Goal: Information Seeking & Learning: Learn about a topic

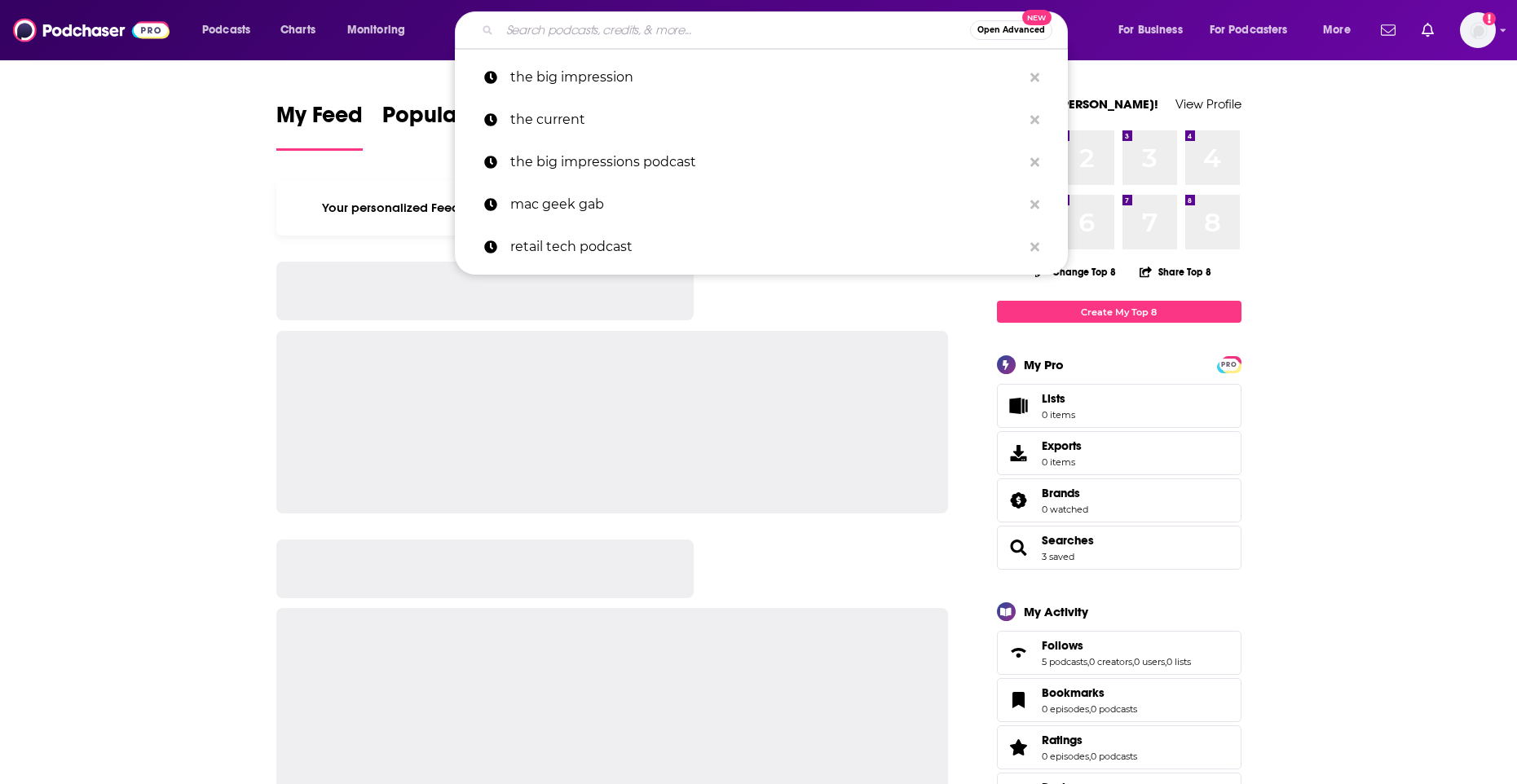
click at [552, 25] on input "Search podcasts, credits, & more..." at bounding box center [735, 30] width 470 height 26
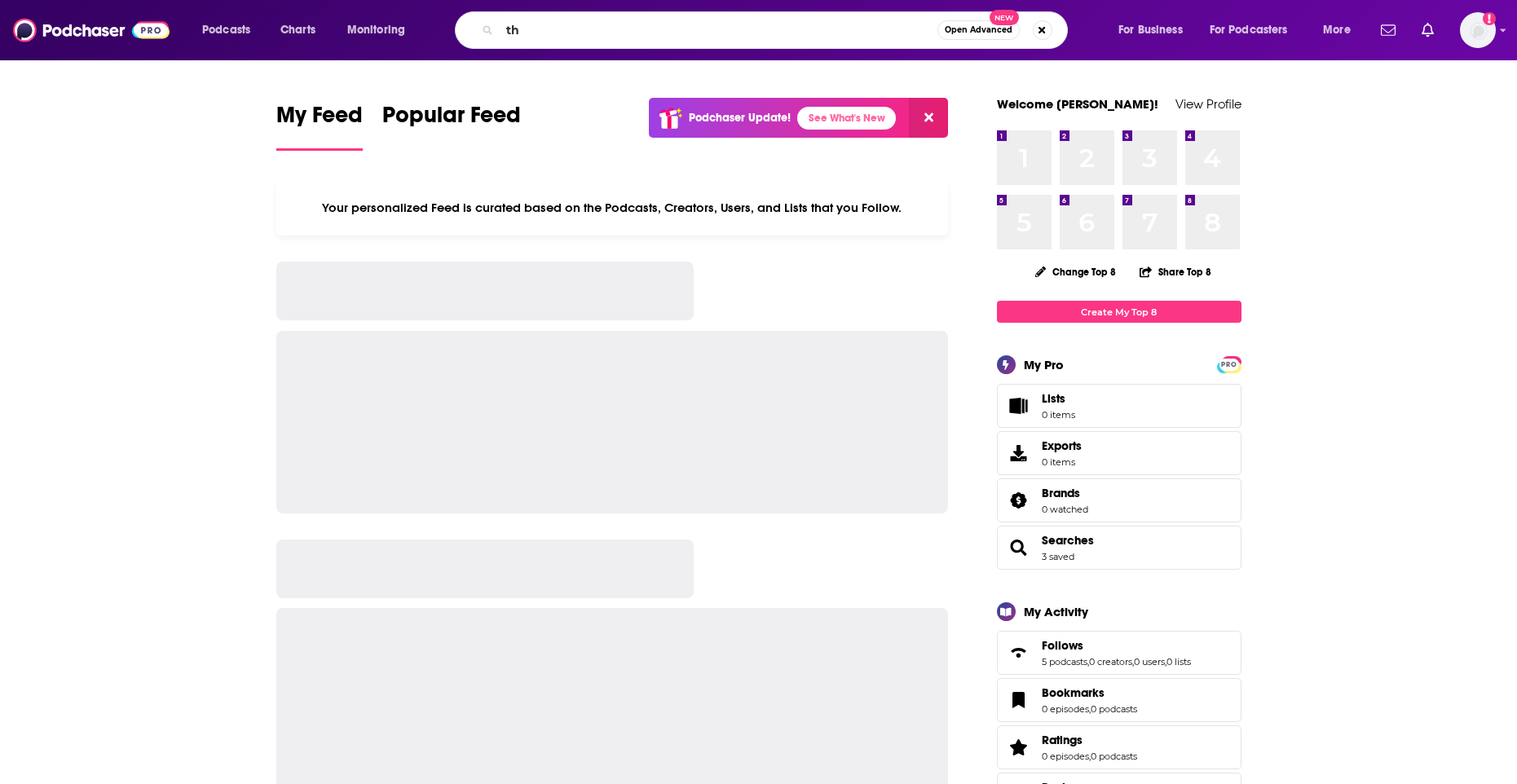
type input "t"
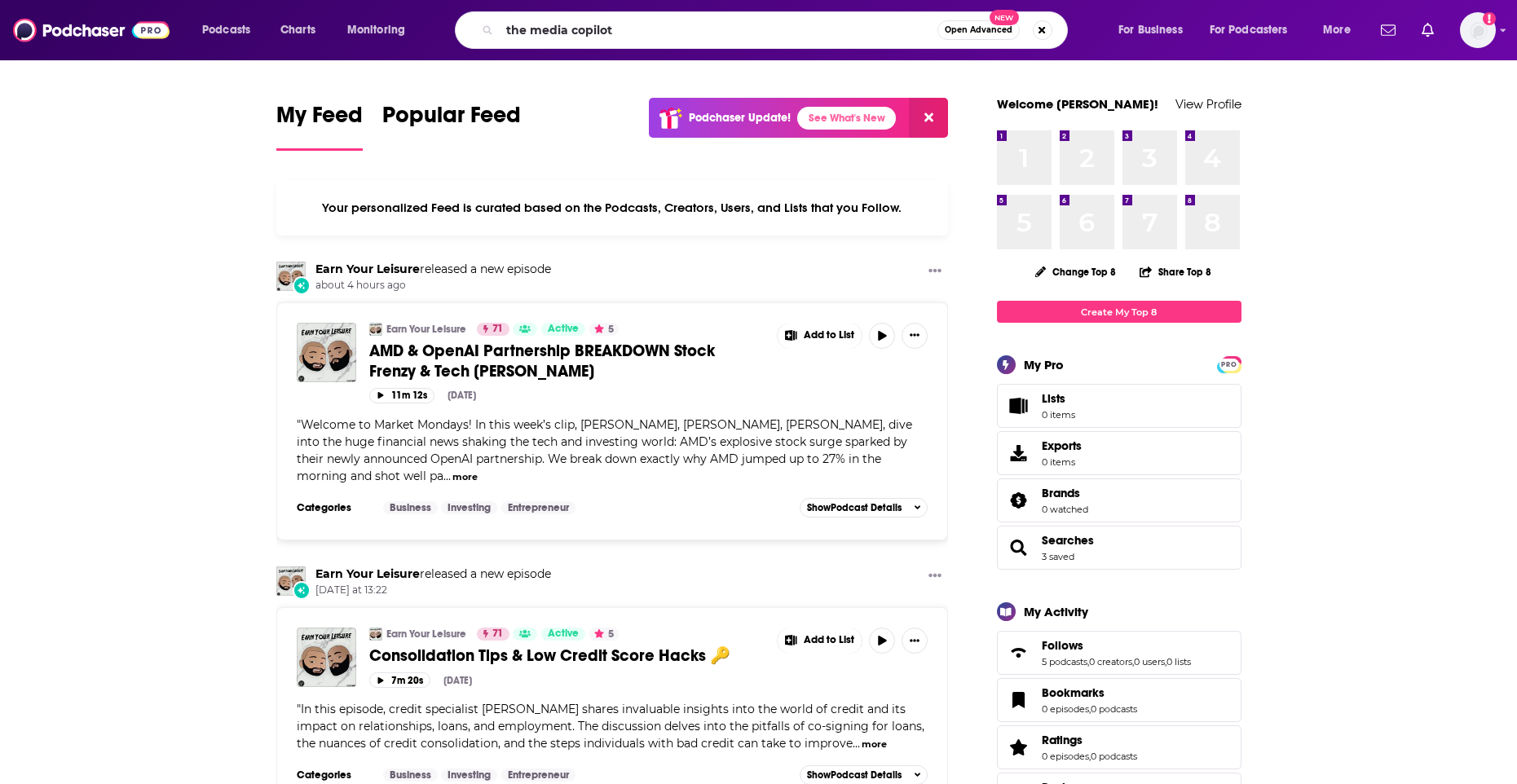
type input "the media copilot"
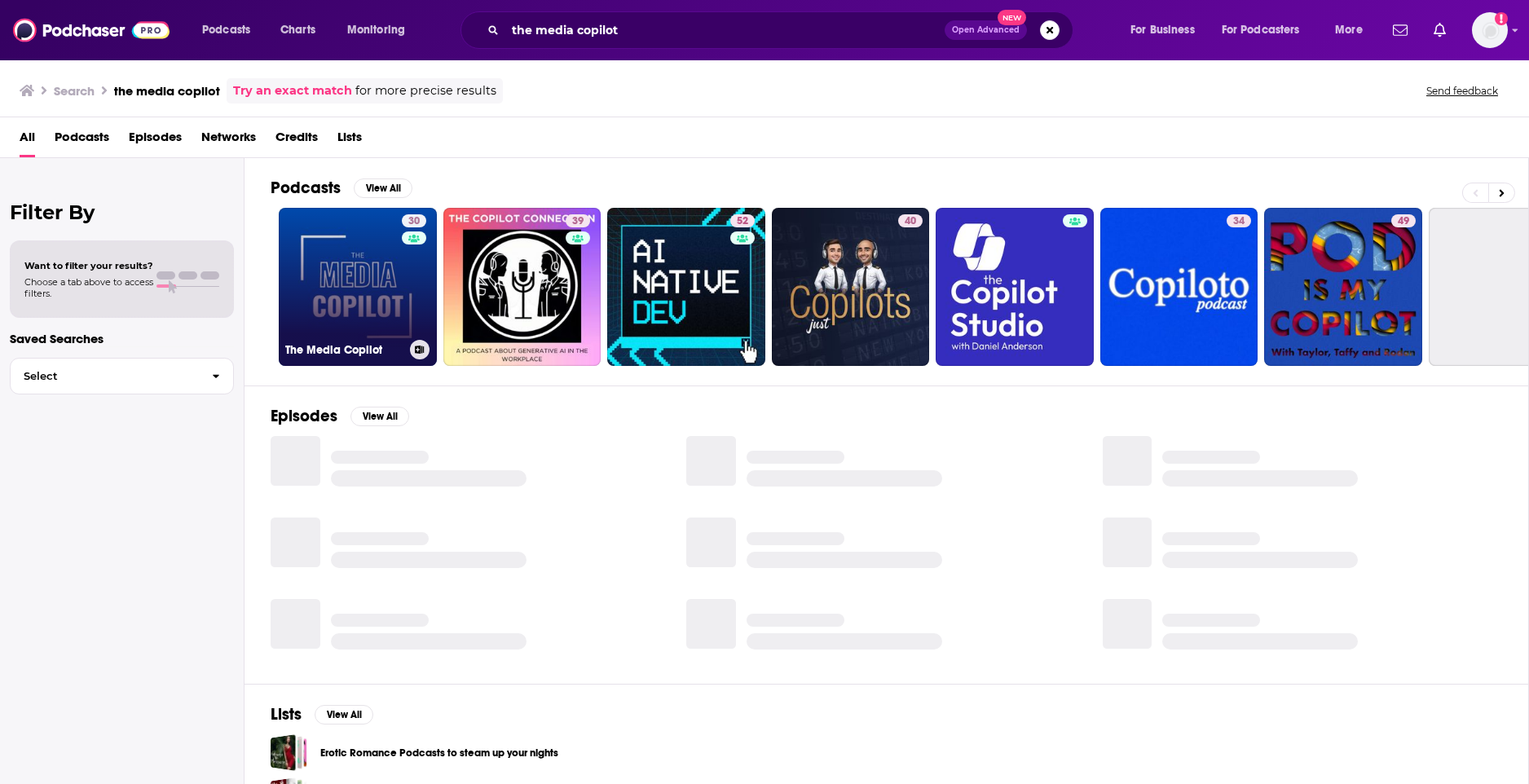
click at [332, 321] on link "30 The Media Copilot" at bounding box center [358, 287] width 159 height 159
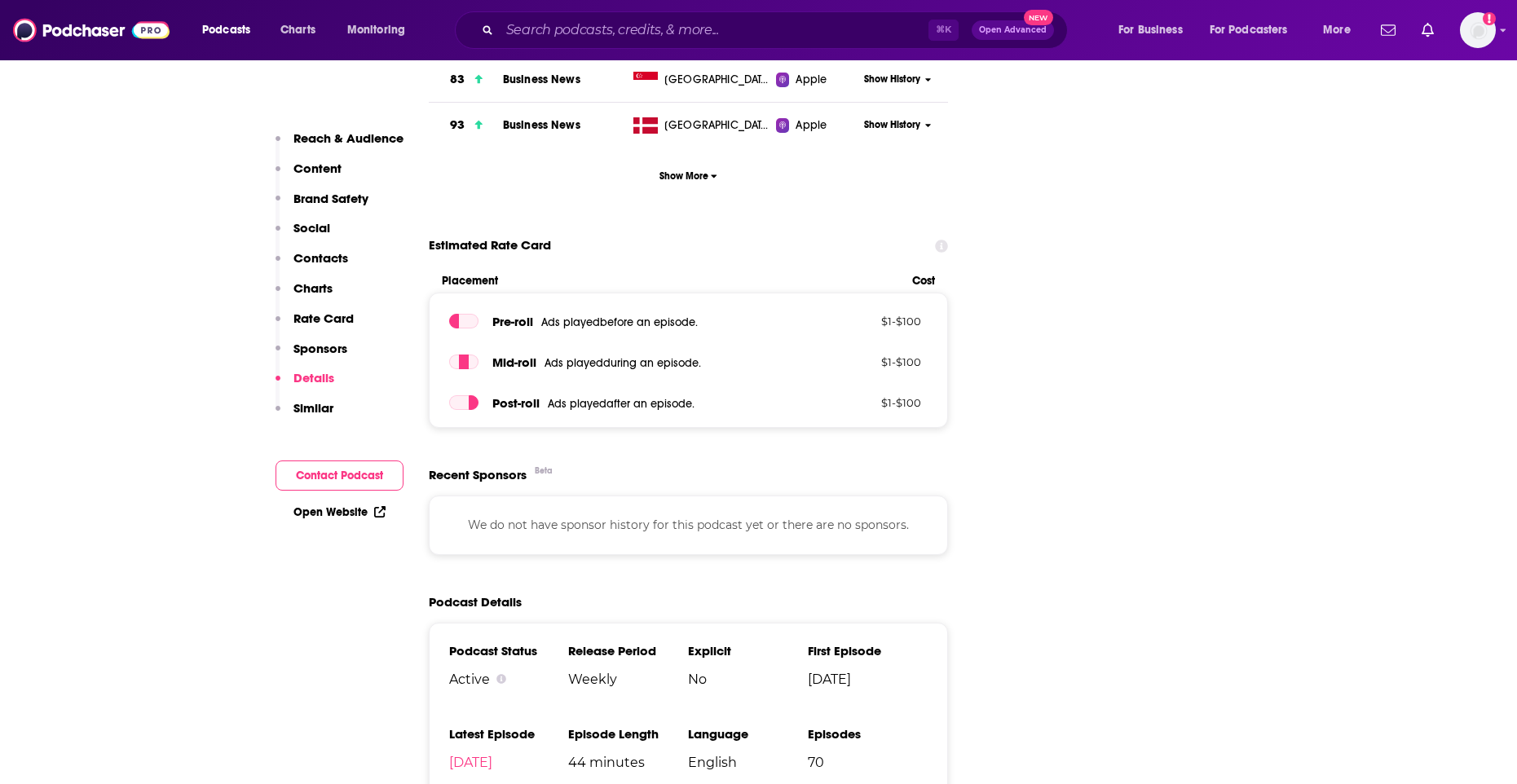
scroll to position [2286, 0]
